Goal: Task Accomplishment & Management: Manage account settings

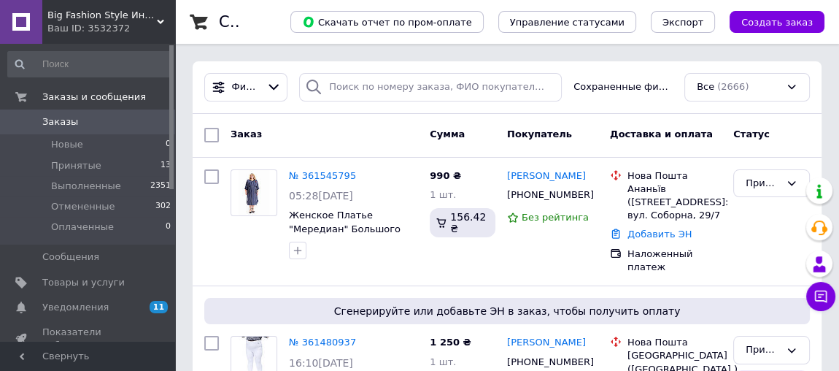
click at [123, 122] on span "Заказы" at bounding box center [88, 121] width 93 height 13
click at [126, 96] on span "Заказы и сообщения" at bounding box center [94, 96] width 104 height 13
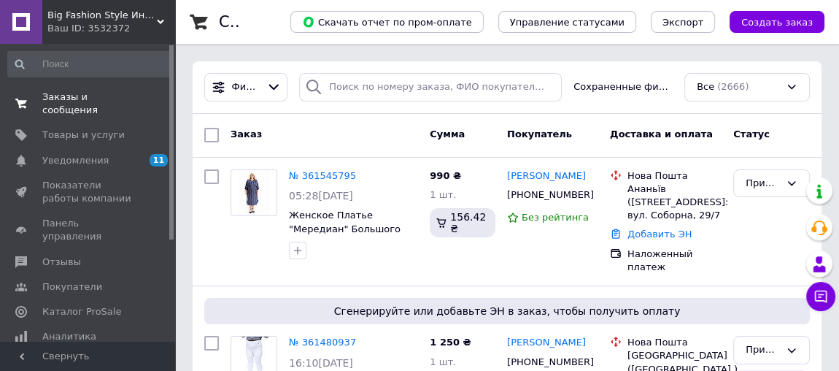
click at [123, 95] on span "Заказы и сообщения" at bounding box center [88, 103] width 93 height 26
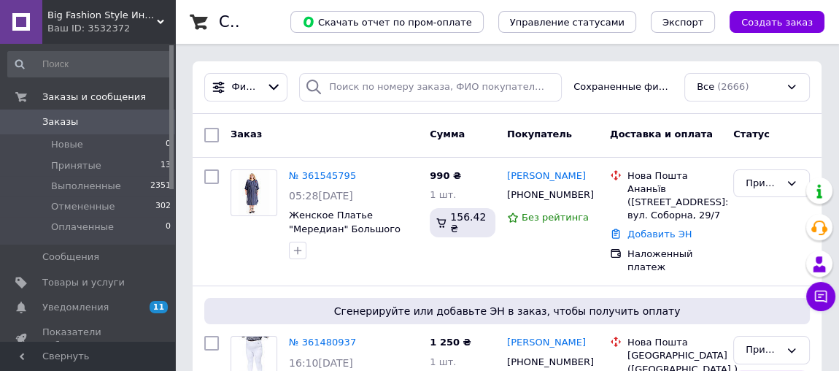
click at [116, 116] on span "Заказы" at bounding box center [88, 121] width 93 height 13
click at [70, 121] on span "Заказы" at bounding box center [60, 121] width 36 height 13
click at [107, 119] on span "Заказы" at bounding box center [88, 121] width 93 height 13
click at [80, 145] on li "Новые 0" at bounding box center [90, 144] width 180 height 20
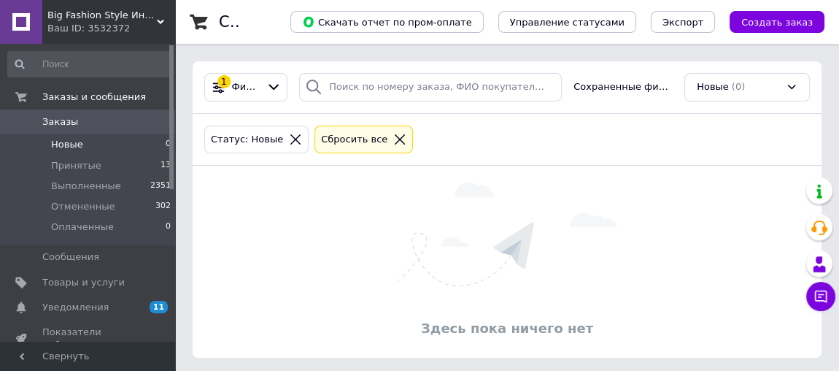
click at [86, 118] on span "Заказы" at bounding box center [88, 121] width 93 height 13
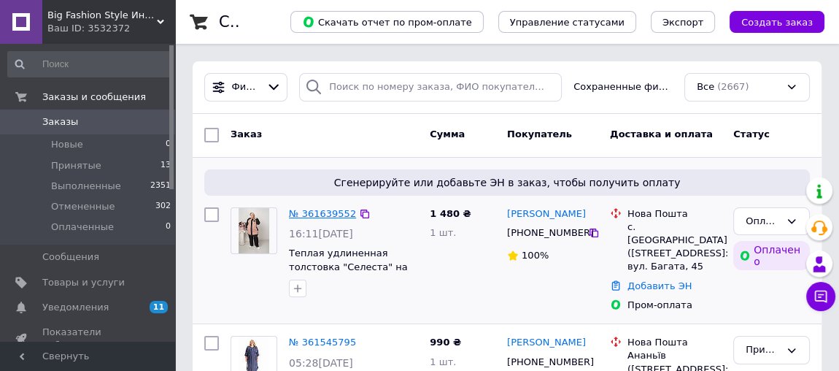
click at [306, 212] on link "№ 361639552" at bounding box center [322, 213] width 67 height 11
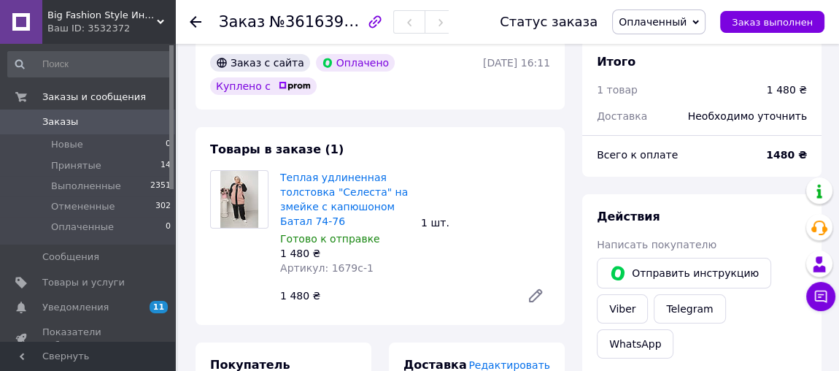
scroll to position [66, 0]
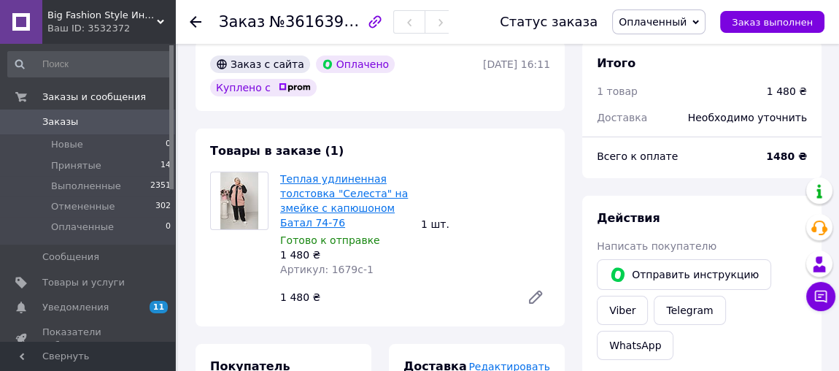
click at [358, 182] on link "Теплая удлиненная толстовка "Селеста" на змейке с капюшоном Батал 74-76" at bounding box center [344, 200] width 128 height 55
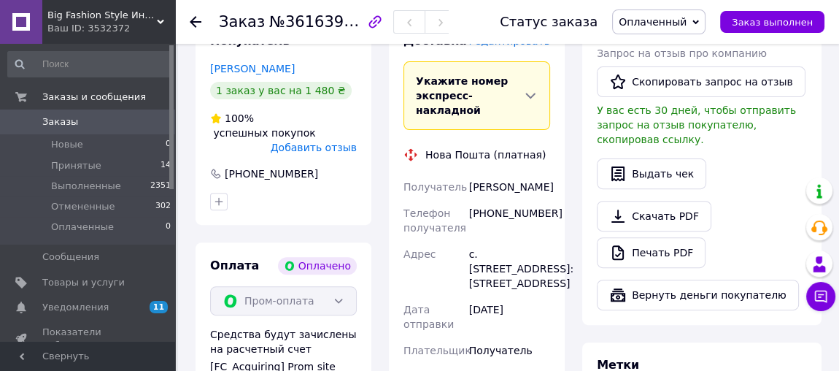
scroll to position [398, 0]
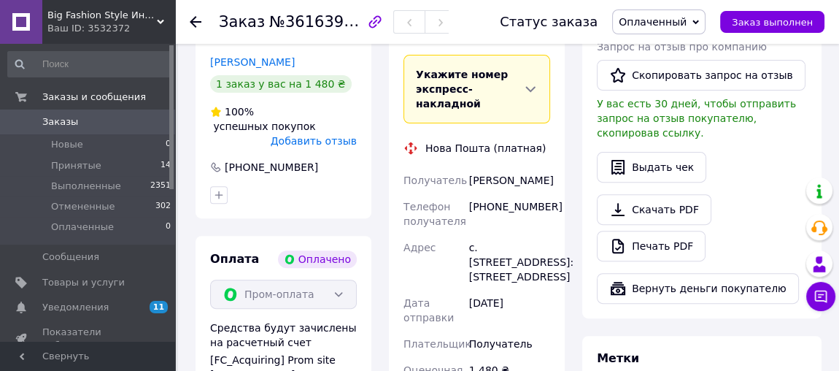
drag, startPoint x: 467, startPoint y: 165, endPoint x: 539, endPoint y: 301, distance: 154.1
click at [539, 301] on div "Получатель [PERSON_NAME] Телефон получателя [PHONE_NUMBER] Адрес с. [GEOGRAPHIC…" at bounding box center [477, 282] width 153 height 231
copy div "[PERSON_NAME] Телефон получателя [PHONE_NUMBER] Адрес с. [STREET_ADDRESS]: [STR…"
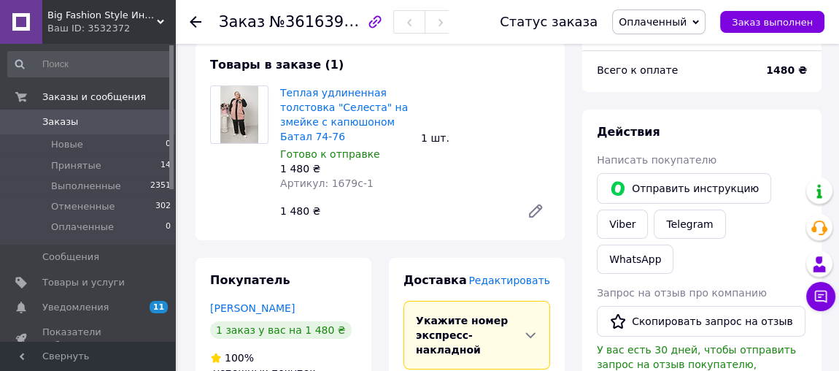
scroll to position [0, 0]
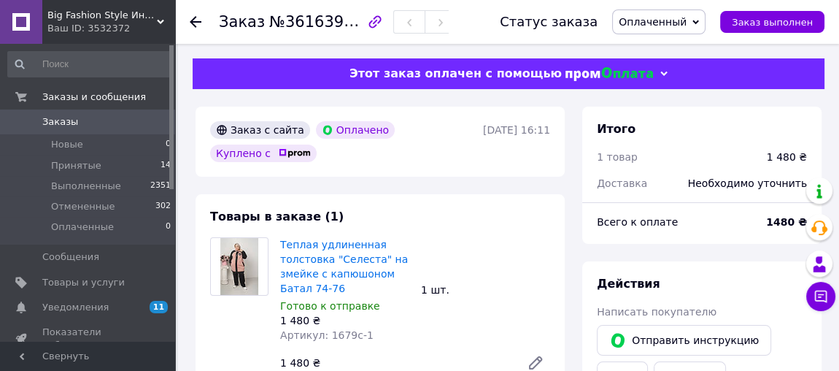
click at [483, 252] on div "Теплая удлиненная толстовка "Селеста" на змейке с капюшоном Батал 74-76 Готово …" at bounding box center [415, 307] width 282 height 146
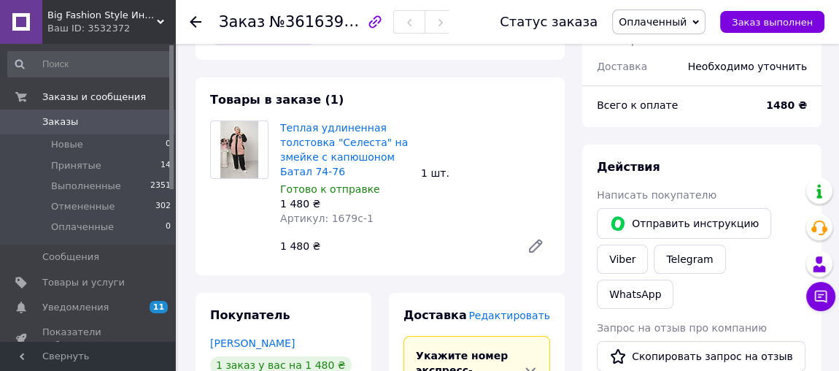
scroll to position [198, 0]
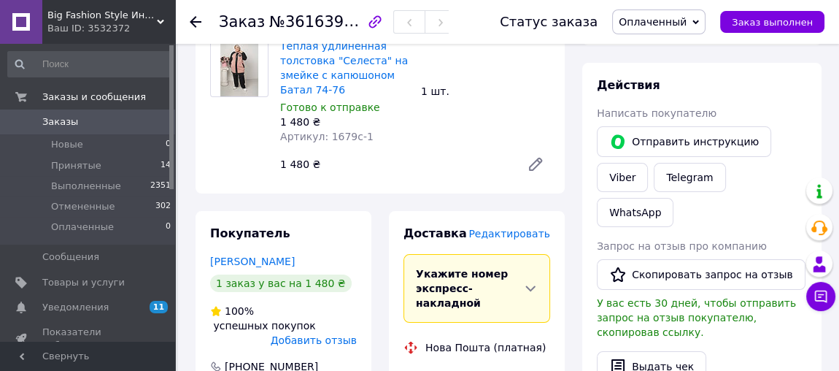
click at [109, 117] on span "Заказы" at bounding box center [88, 121] width 93 height 13
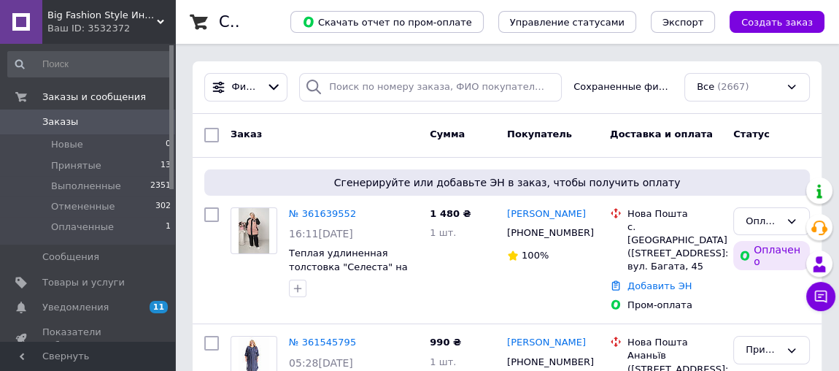
click at [132, 122] on span "Заказы" at bounding box center [88, 121] width 93 height 13
click at [89, 96] on span "Заказы и сообщения" at bounding box center [94, 96] width 104 height 13
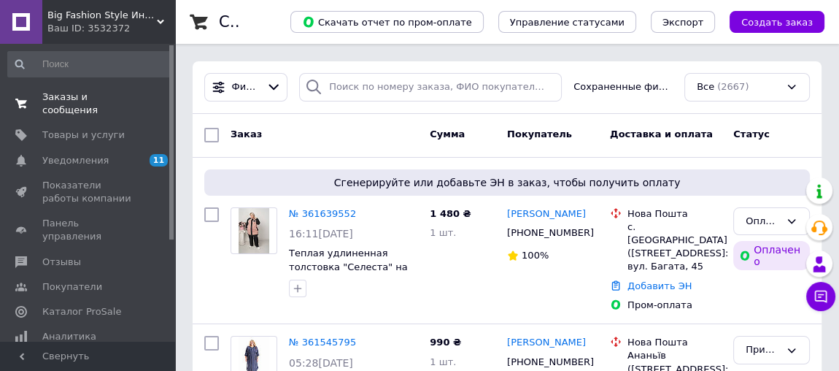
click at [103, 94] on span "Заказы и сообщения" at bounding box center [88, 103] width 93 height 26
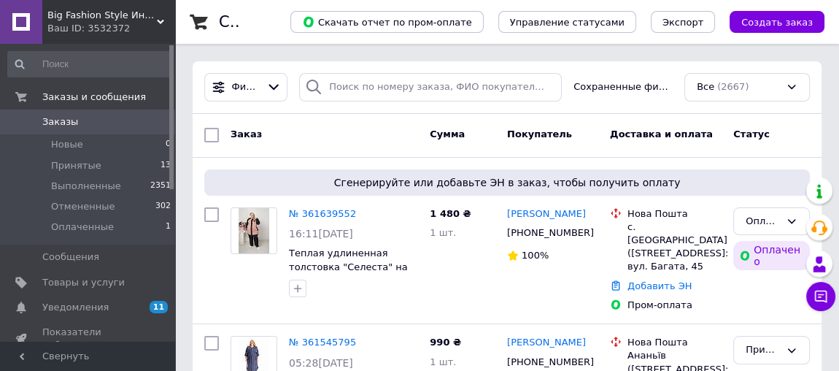
click at [146, 118] on span "0" at bounding box center [155, 121] width 40 height 13
click at [99, 279] on span "Товары и услуги" at bounding box center [83, 282] width 82 height 13
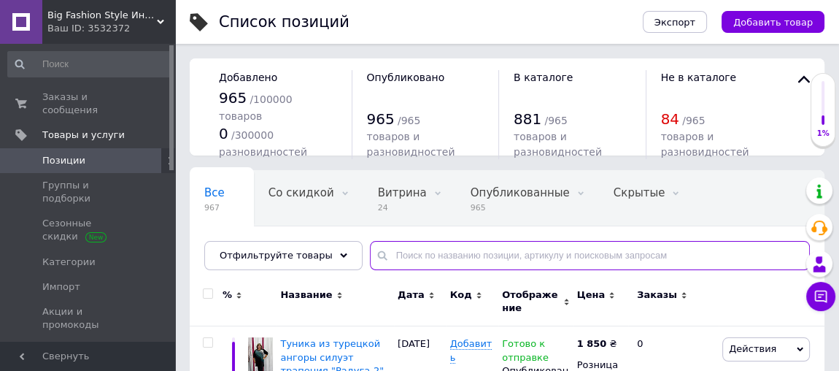
click at [385, 249] on input "text" at bounding box center [590, 255] width 440 height 29
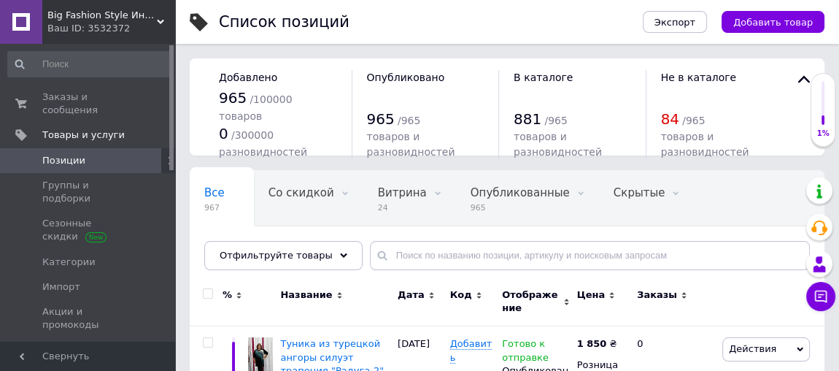
click at [118, 154] on span "Позиции" at bounding box center [88, 160] width 93 height 13
click at [104, 97] on span "Заказы и сообщения" at bounding box center [88, 103] width 93 height 26
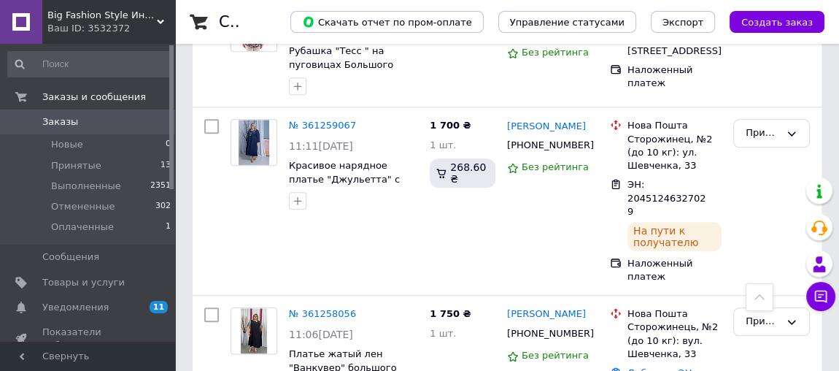
scroll to position [1373, 0]
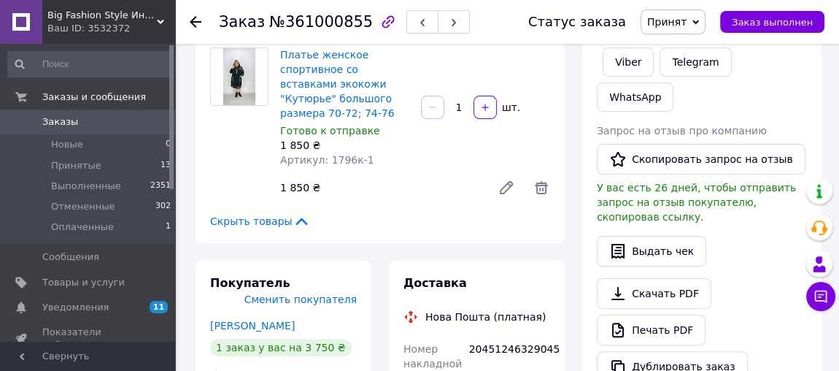
scroll to position [331, 0]
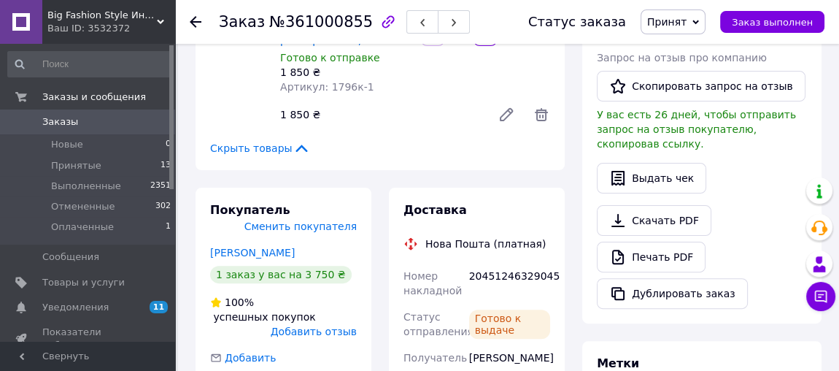
click at [123, 118] on span "Заказы" at bounding box center [88, 121] width 93 height 13
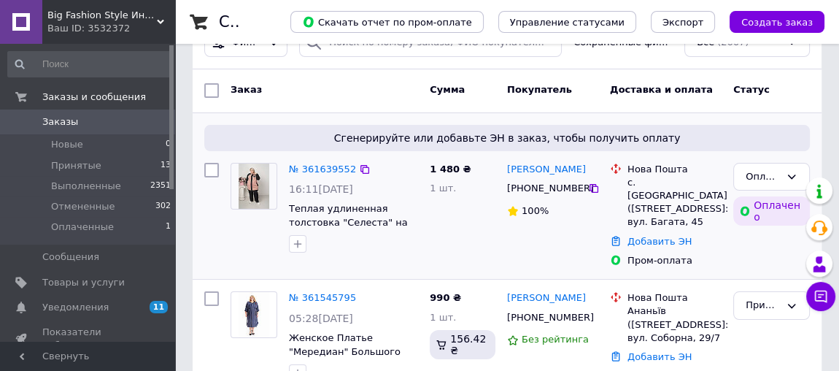
scroll to position [66, 0]
